Goal: Transaction & Acquisition: Purchase product/service

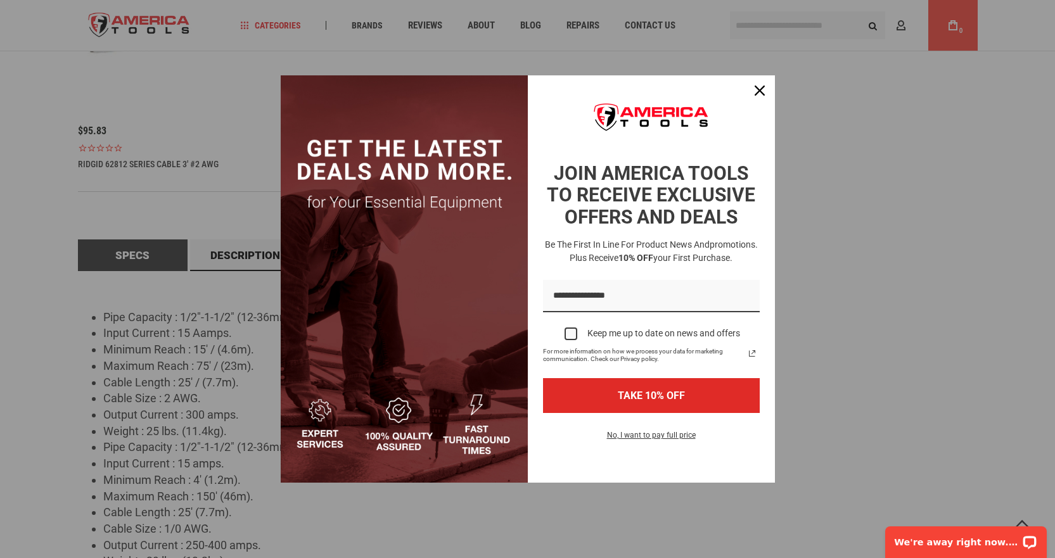
scroll to position [1203, 0]
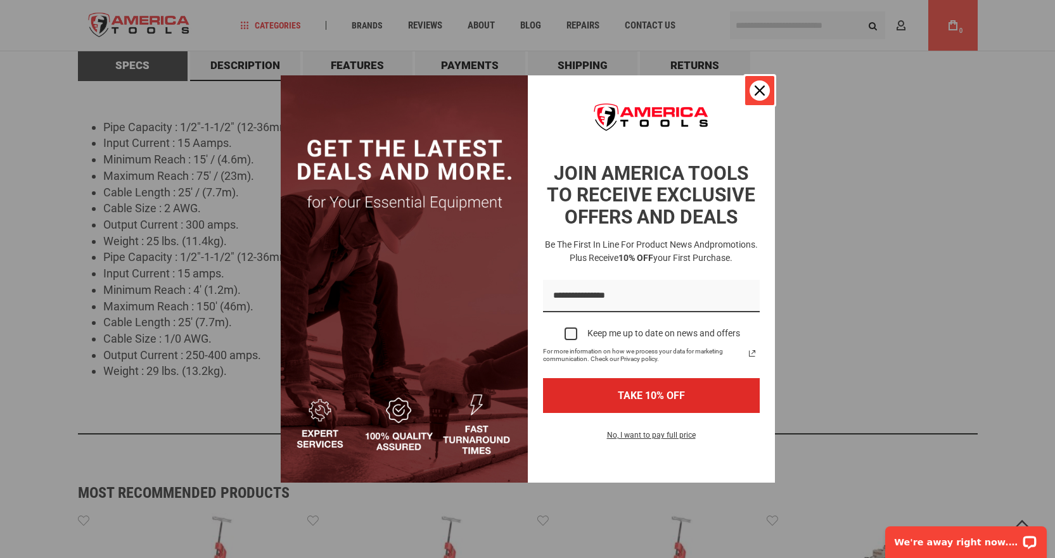
click at [759, 84] on div "Close" at bounding box center [759, 90] width 20 height 20
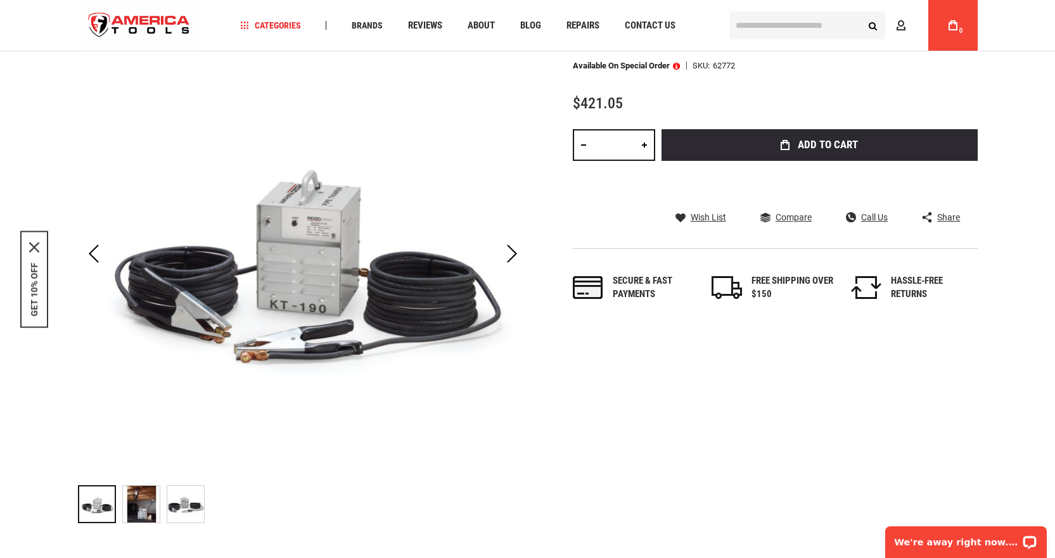
scroll to position [190, 0]
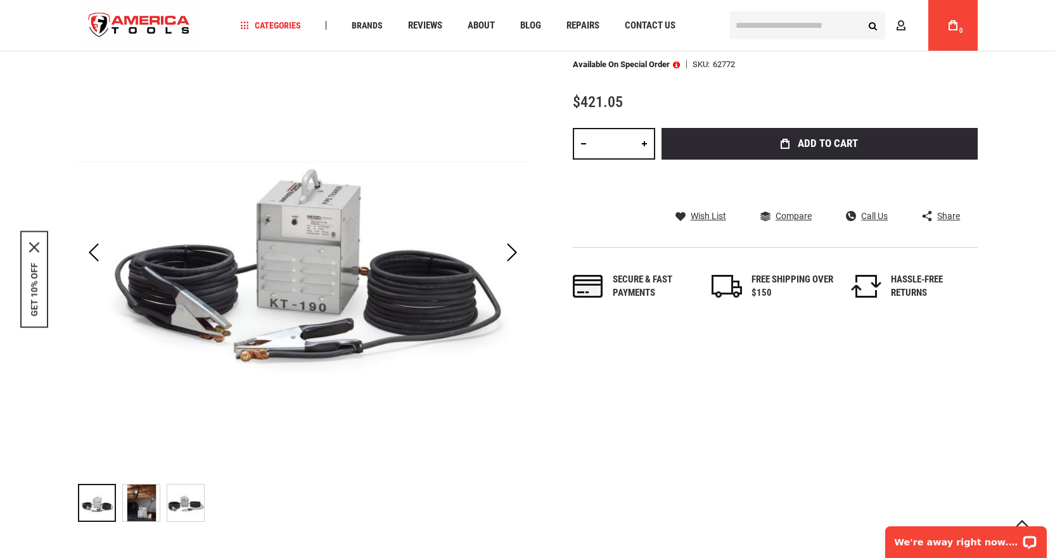
click at [137, 511] on img "RIDGID 62772 EXTENSION CABLE 25' #1/0 AWG" at bounding box center [141, 503] width 37 height 37
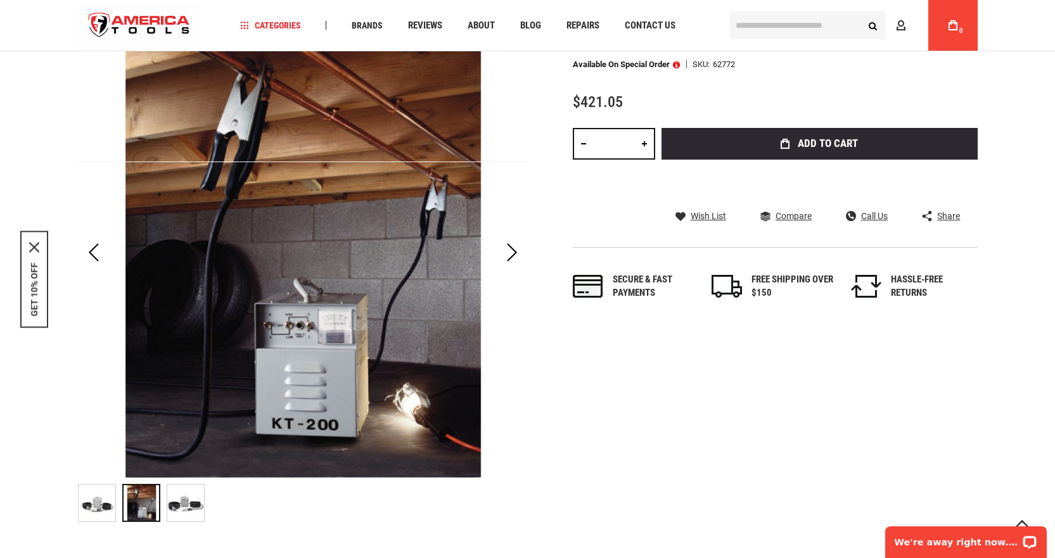
click at [181, 507] on img "RIDGID 62772 EXTENSION CABLE 25' #1/0 AWG" at bounding box center [185, 503] width 37 height 37
